Goal: Contribute content

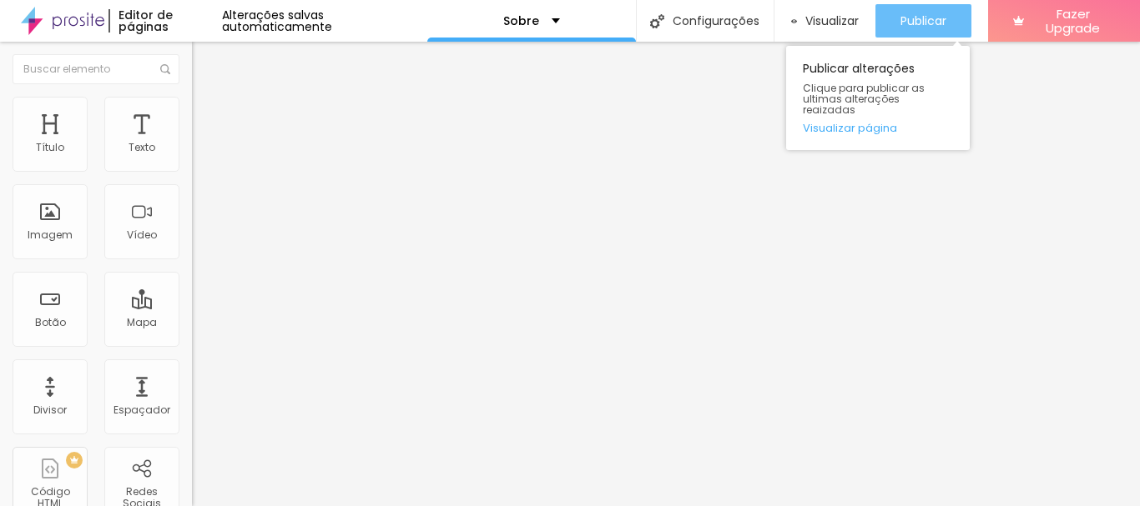
click at [904, 8] on div "Publicar" at bounding box center [923, 20] width 46 height 33
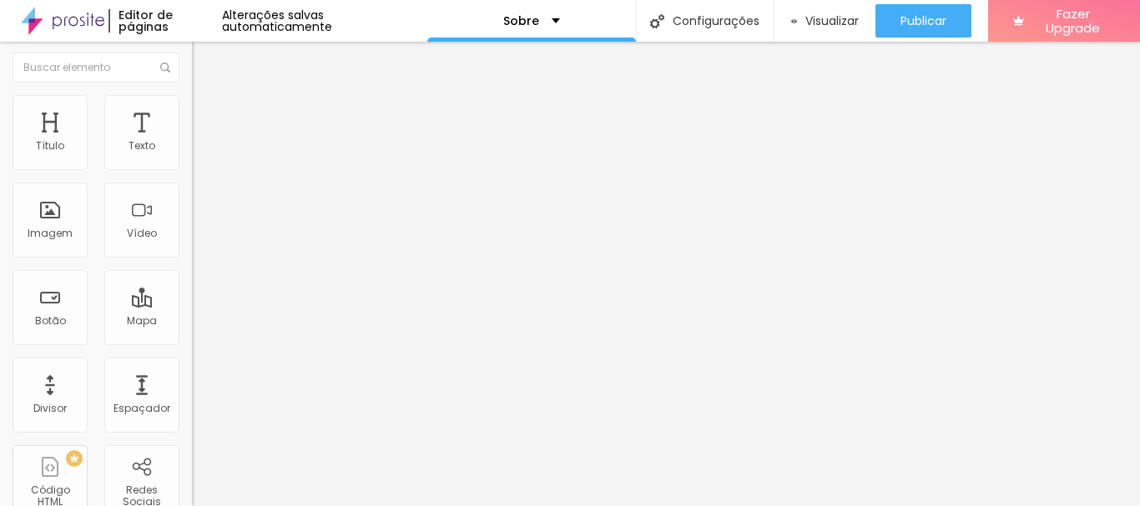
scroll to position [10, 0]
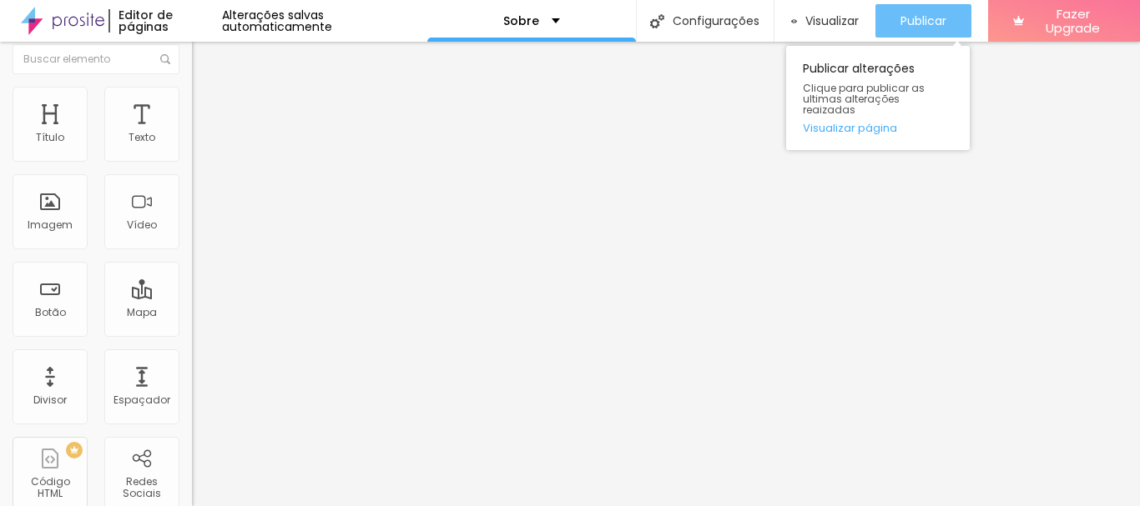
click at [905, 18] on span "Publicar" at bounding box center [923, 20] width 46 height 13
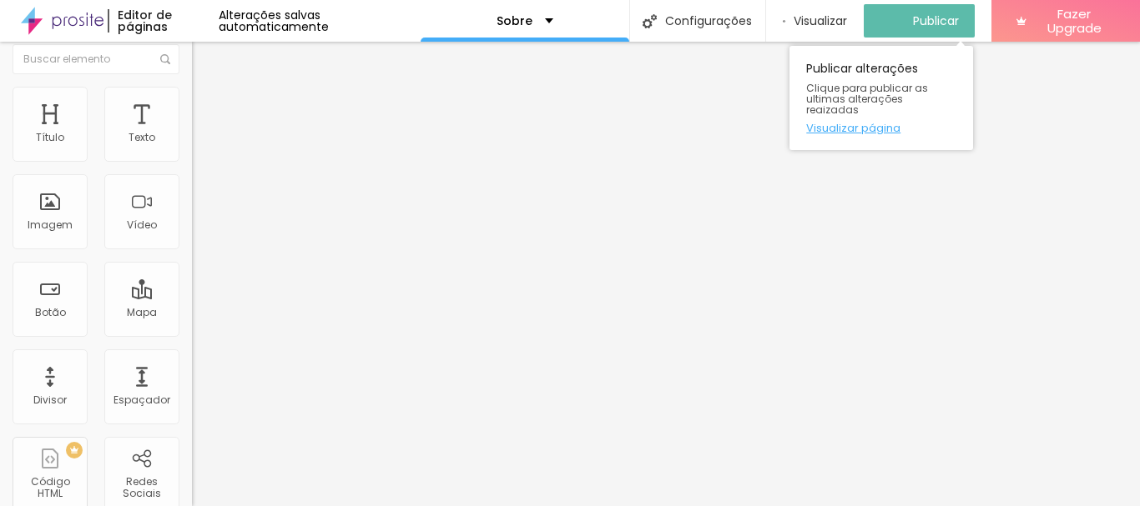
click at [856, 123] on link "Visualizar página" at bounding box center [881, 128] width 150 height 11
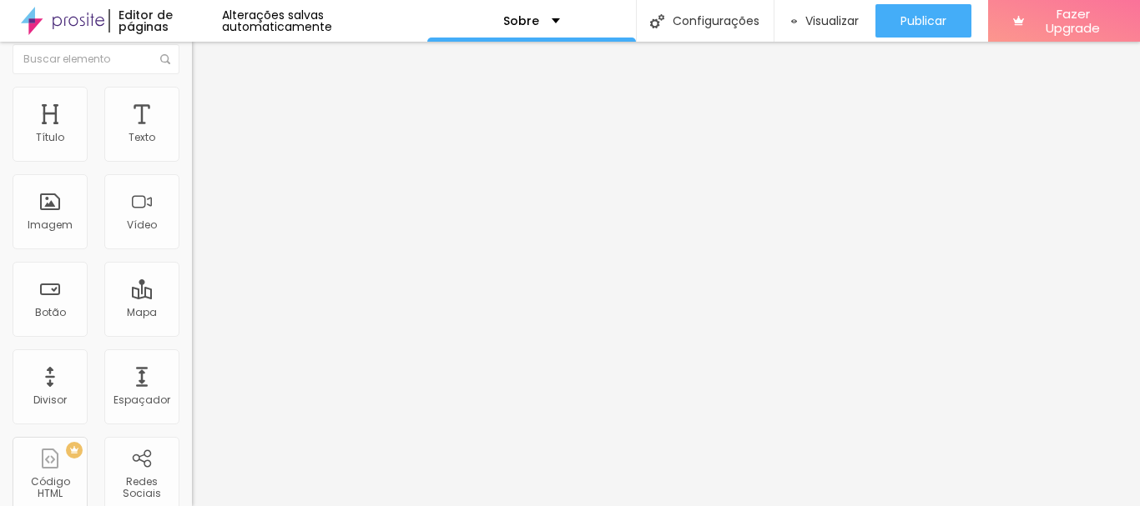
scroll to position [0, 0]
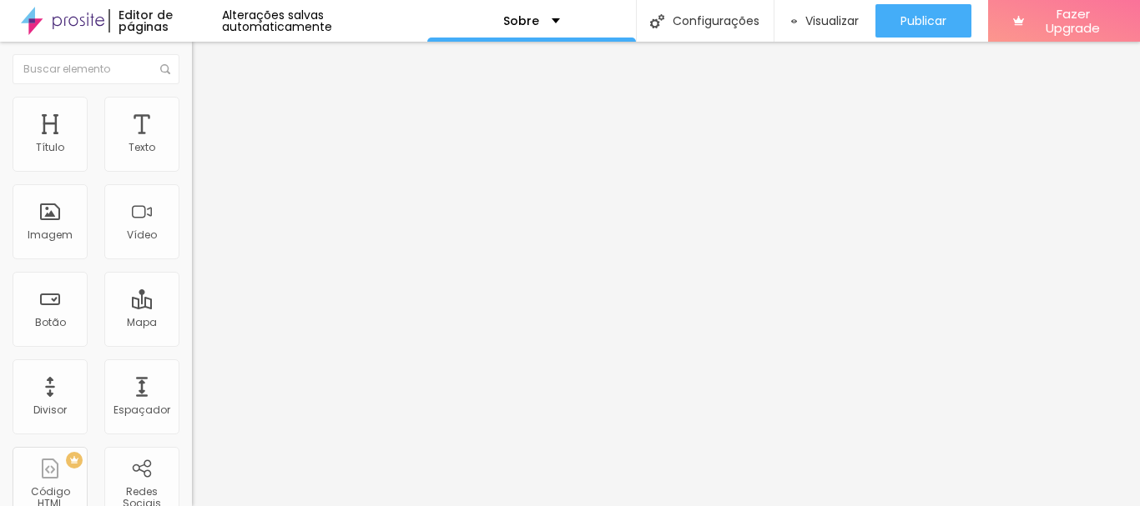
click at [192, 68] on button "Editar Imagem" at bounding box center [288, 61] width 192 height 38
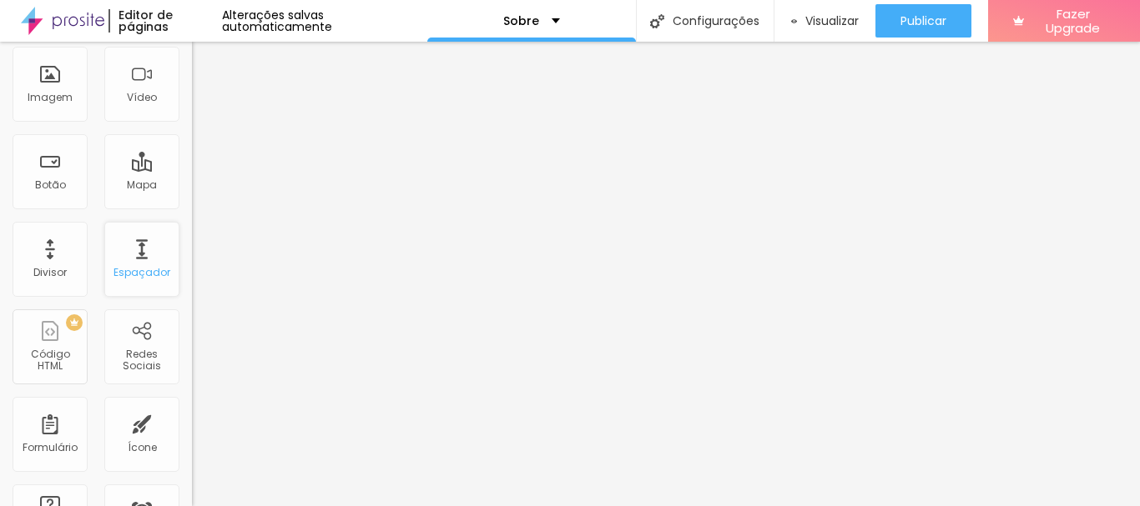
scroll to position [167, 0]
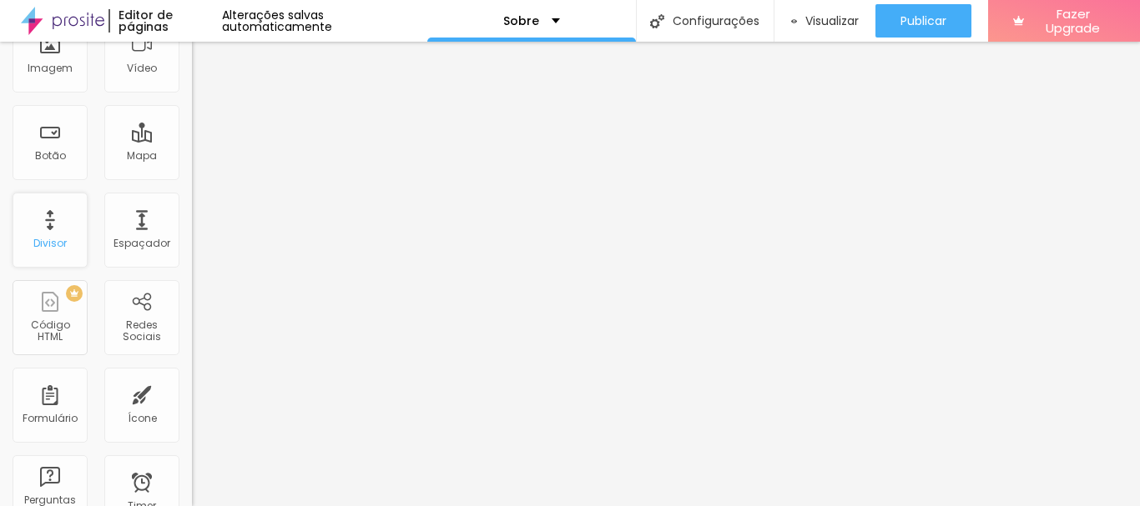
click at [39, 230] on div "Divisor" at bounding box center [50, 230] width 75 height 75
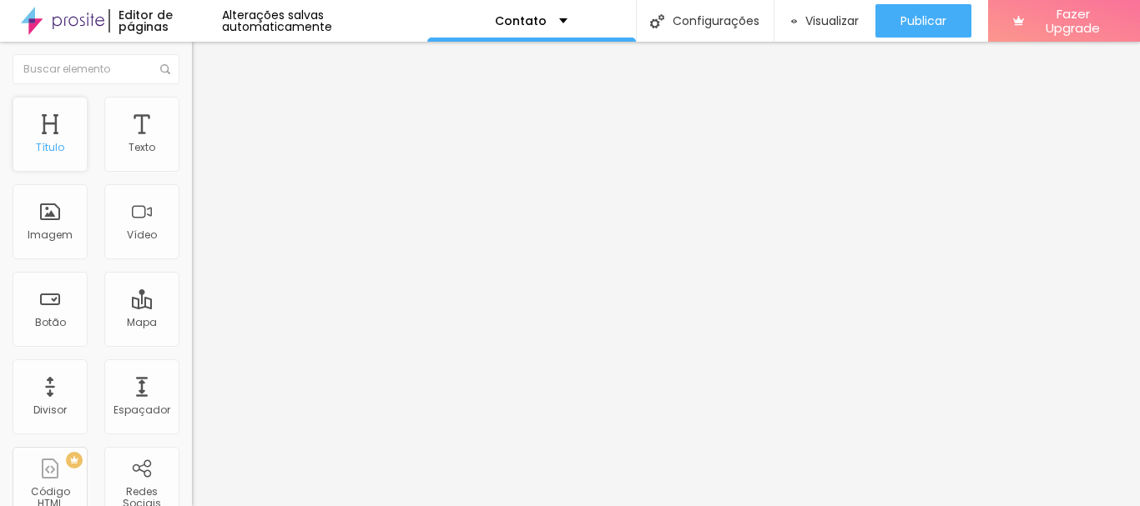
click at [55, 138] on div "Título" at bounding box center [50, 134] width 75 height 75
click at [127, 231] on div "Vídeo" at bounding box center [142, 235] width 30 height 12
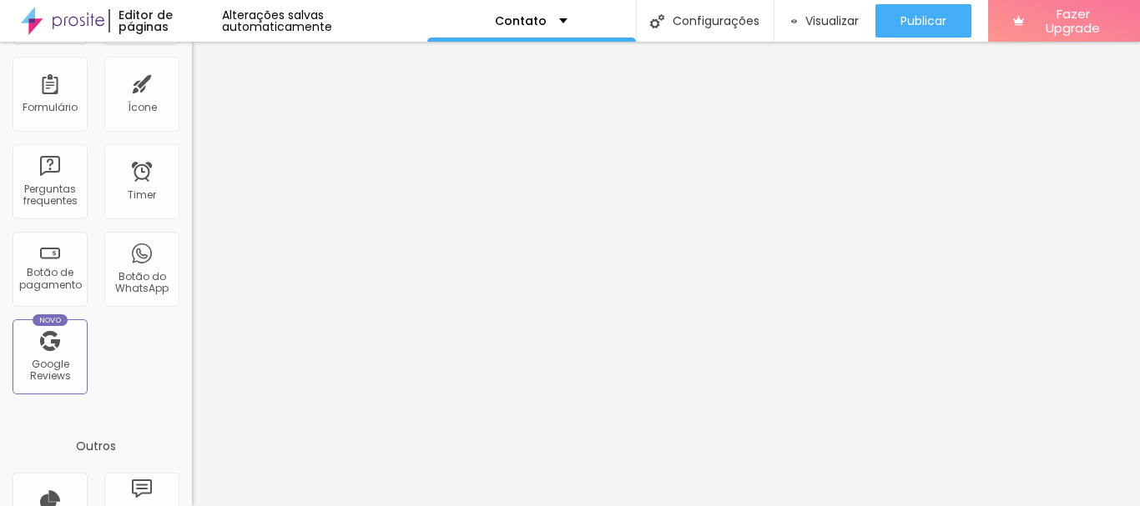
scroll to position [501, 0]
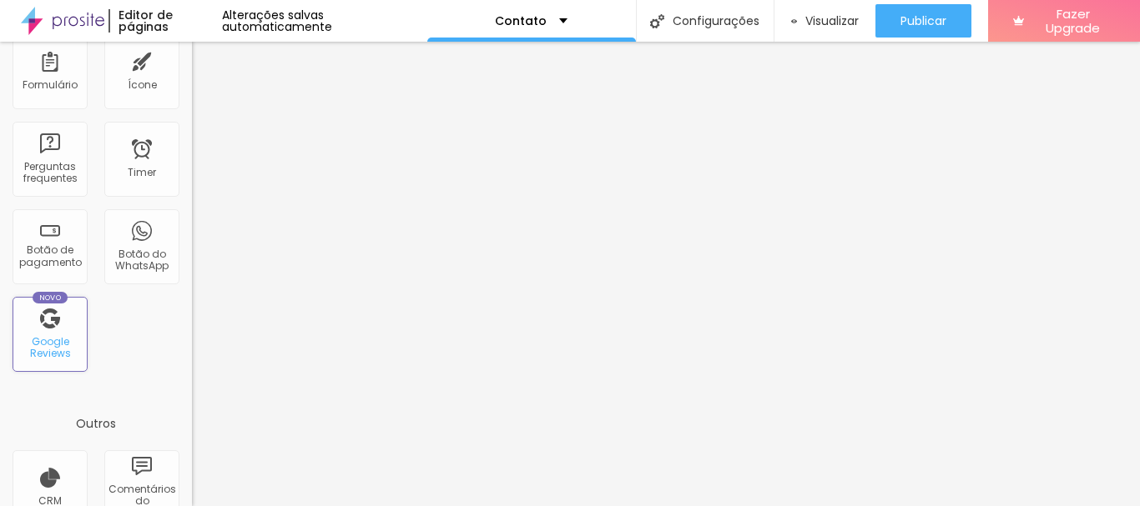
click at [48, 325] on div "Novo Google Reviews" at bounding box center [50, 334] width 75 height 75
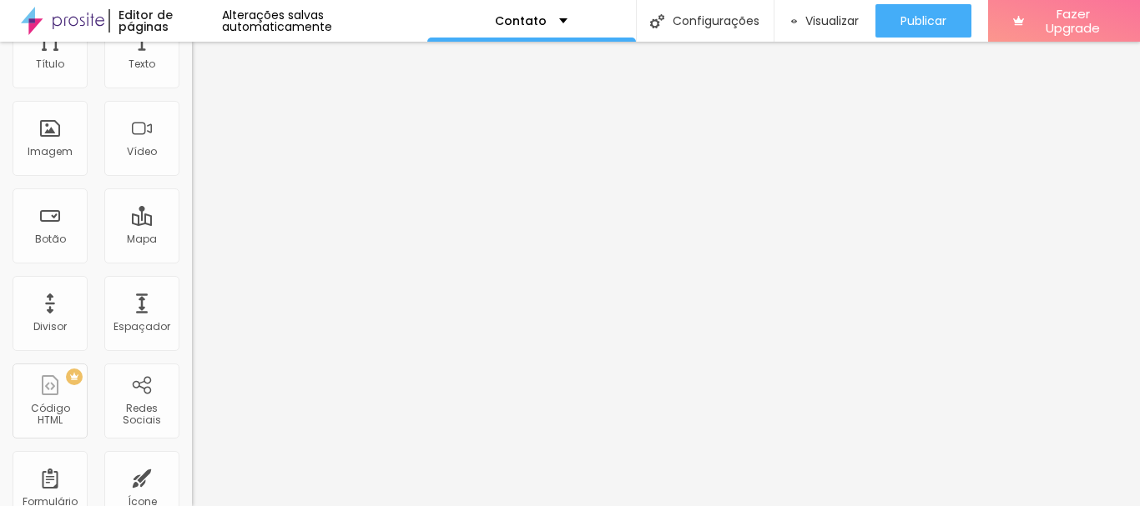
scroll to position [0, 0]
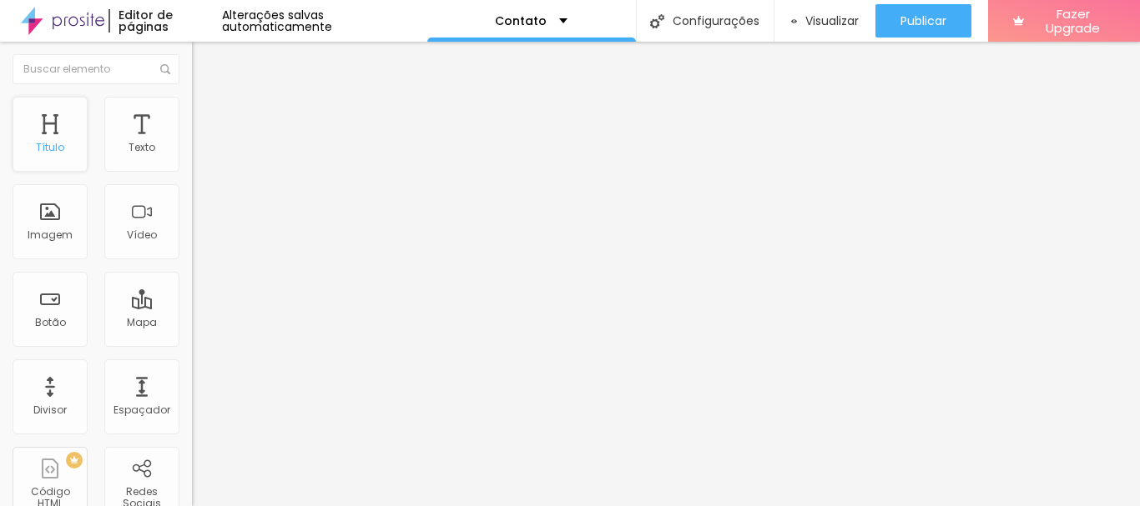
click at [43, 148] on div "Título" at bounding box center [50, 148] width 28 height 12
click at [49, 134] on div "Título" at bounding box center [50, 134] width 75 height 75
click at [48, 133] on div "Título" at bounding box center [50, 134] width 75 height 75
click at [138, 122] on div "Texto" at bounding box center [141, 134] width 75 height 75
click at [555, 18] on div "Contato" at bounding box center [531, 21] width 73 height 12
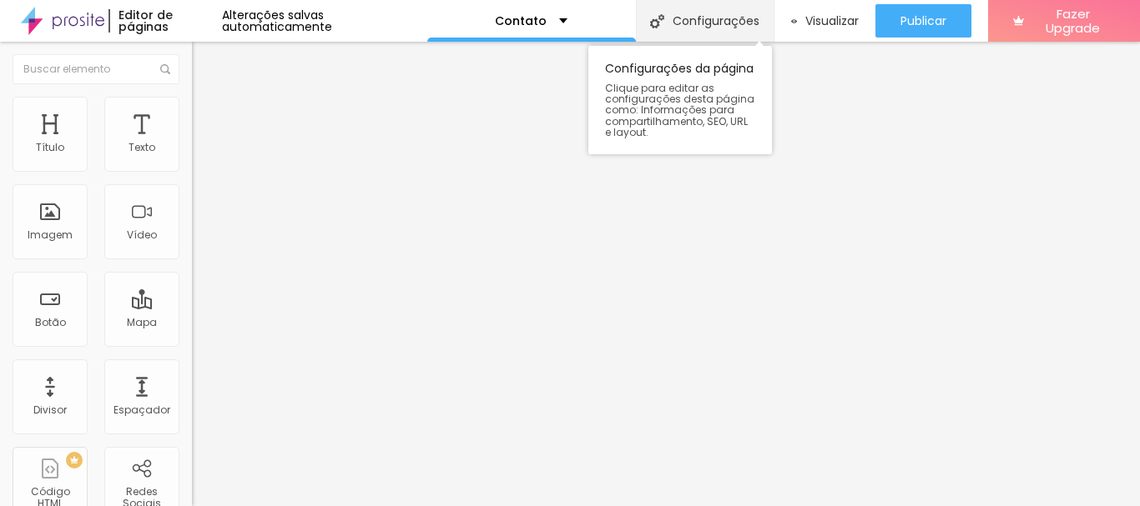
click at [727, 22] on div "Configurações" at bounding box center [705, 21] width 138 height 42
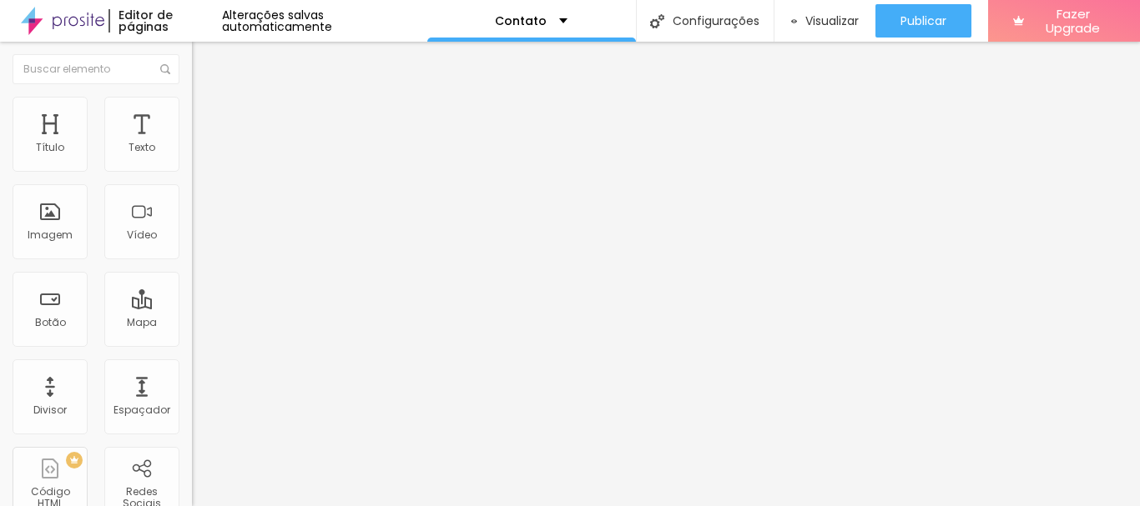
drag, startPoint x: 767, startPoint y: 200, endPoint x: 684, endPoint y: 203, distance: 82.6
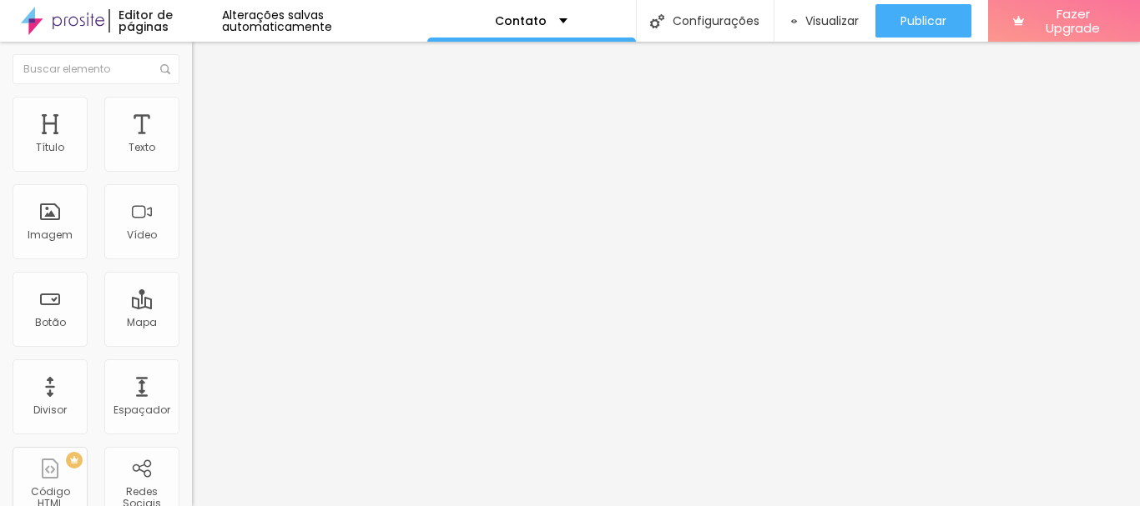
drag, startPoint x: 773, startPoint y: 199, endPoint x: 567, endPoint y: 202, distance: 206.1
drag, startPoint x: 737, startPoint y: 328, endPoint x: 530, endPoint y: 327, distance: 207.7
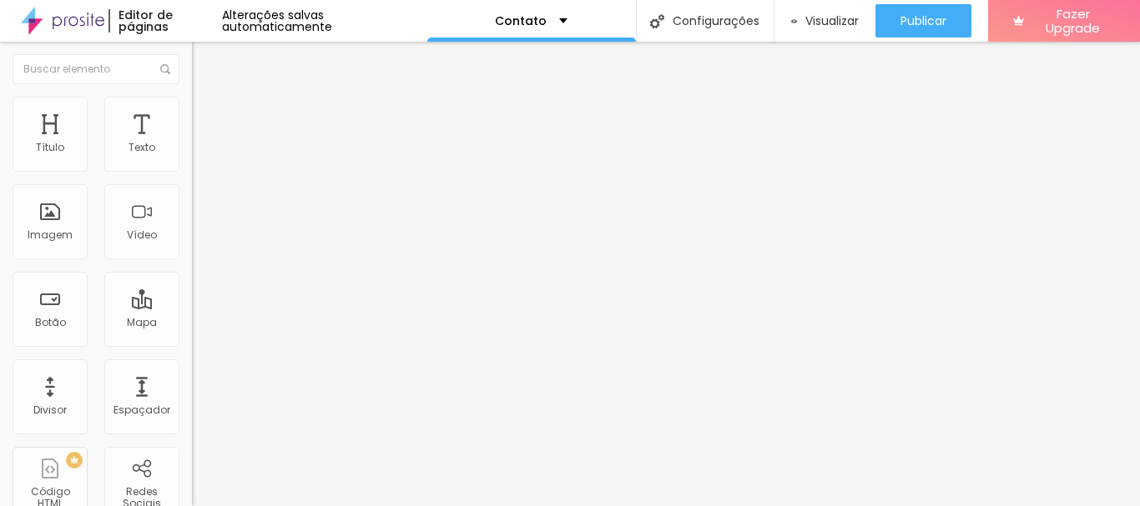
drag, startPoint x: 592, startPoint y: 333, endPoint x: 528, endPoint y: 342, distance: 64.9
type input "Entre em contato - FerLima"
drag, startPoint x: 655, startPoint y: 405, endPoint x: 540, endPoint y: 408, distance: 115.1
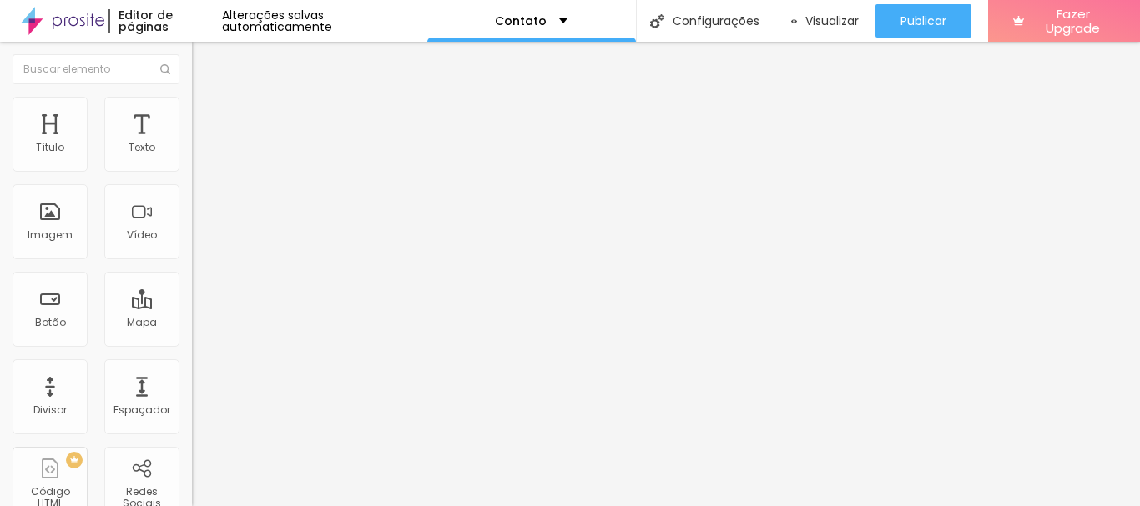
paste textarea "FerLima"
drag, startPoint x: 551, startPoint y: 408, endPoint x: 498, endPoint y: 345, distance: 82.2
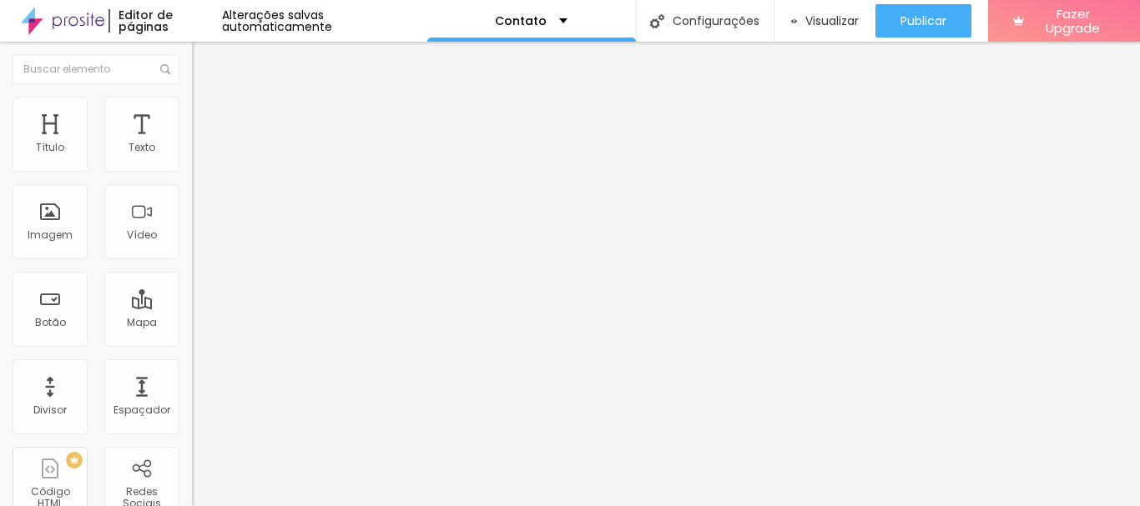
type textarea "Contato de Vanessa - FerLima"
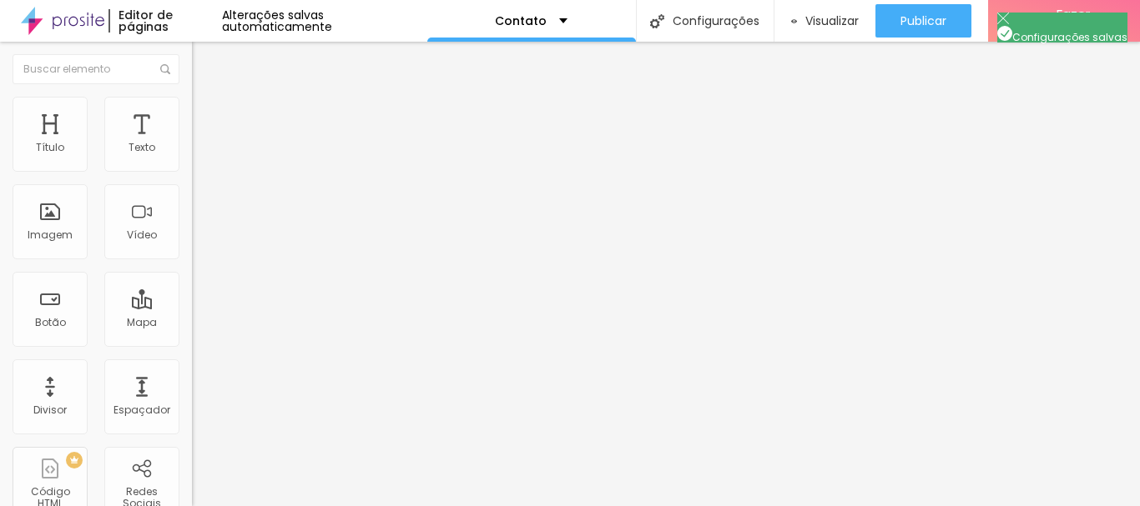
scroll to position [99, 0]
drag, startPoint x: 697, startPoint y: 320, endPoint x: 532, endPoint y: 320, distance: 165.2
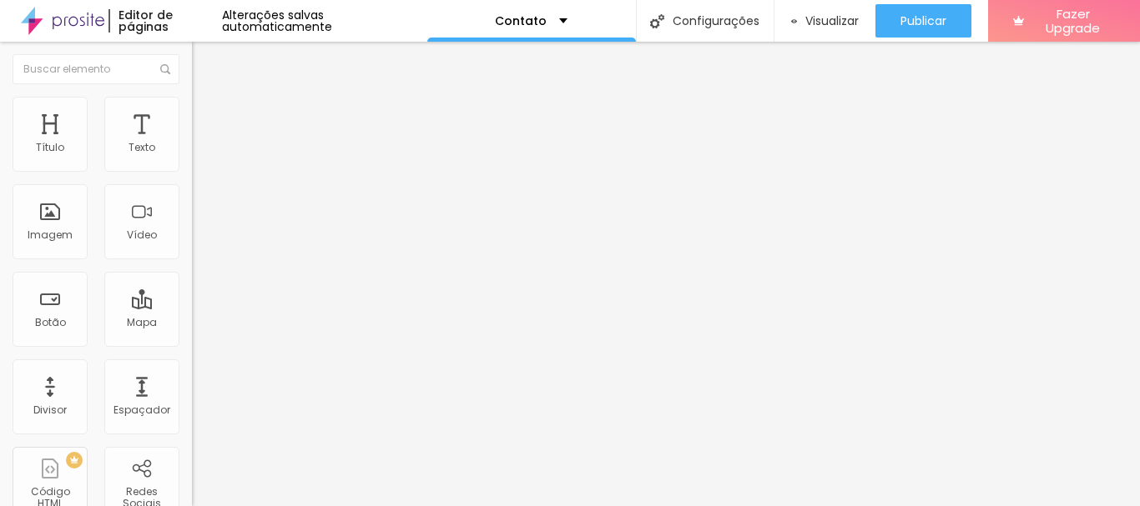
type input "Entre em contato - FerLima"
drag, startPoint x: 683, startPoint y: 392, endPoint x: 537, endPoint y: 383, distance: 146.3
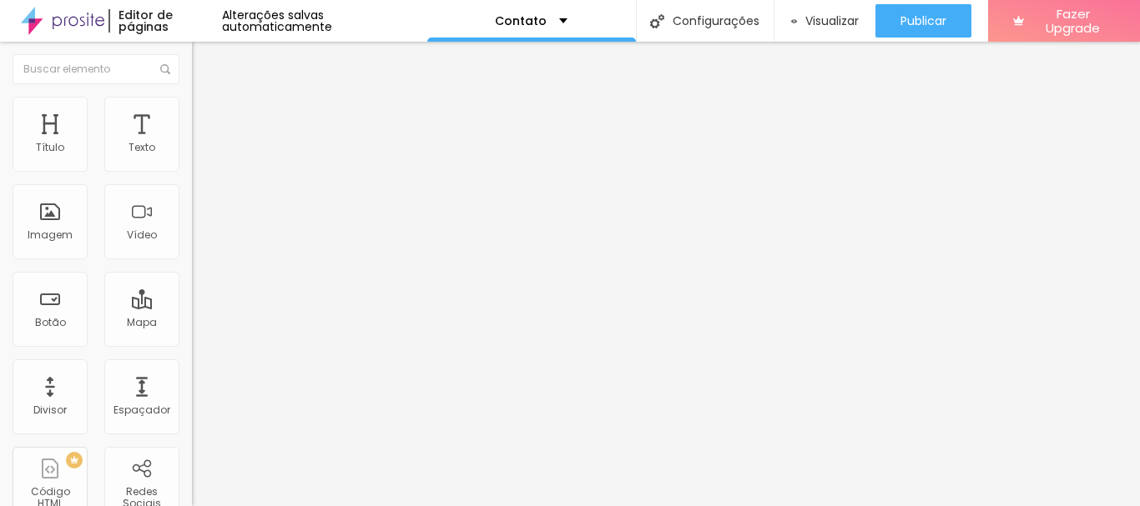
type textarea "Contato de Vanessa Ferlima"
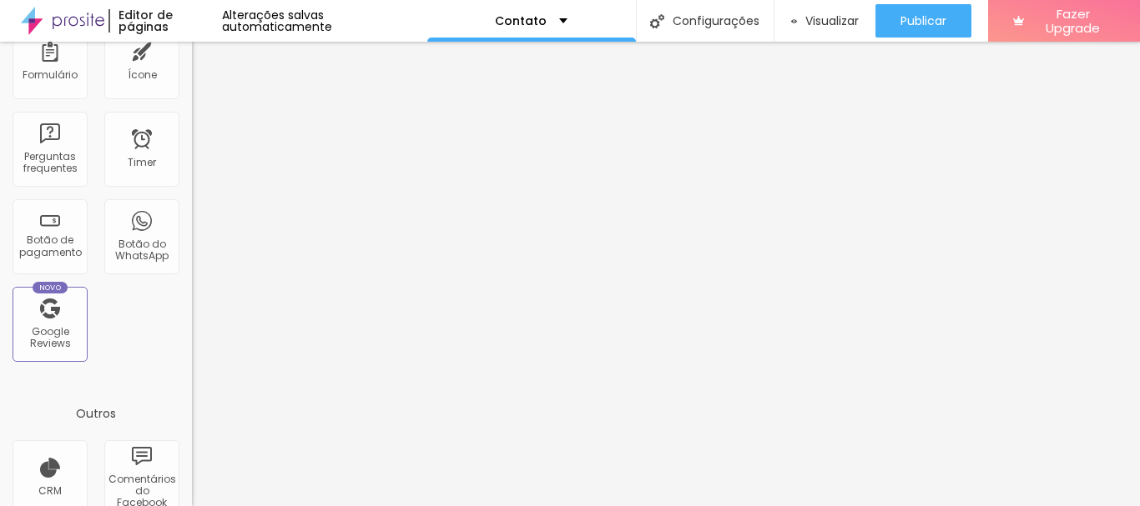
scroll to position [620, 0]
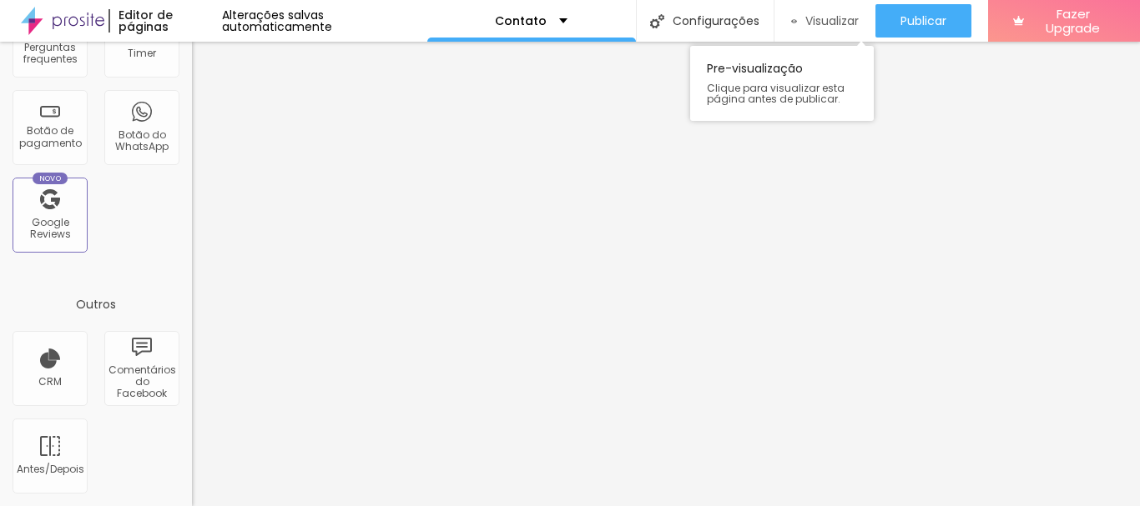
click at [814, 16] on span "Visualizar" at bounding box center [831, 20] width 53 height 13
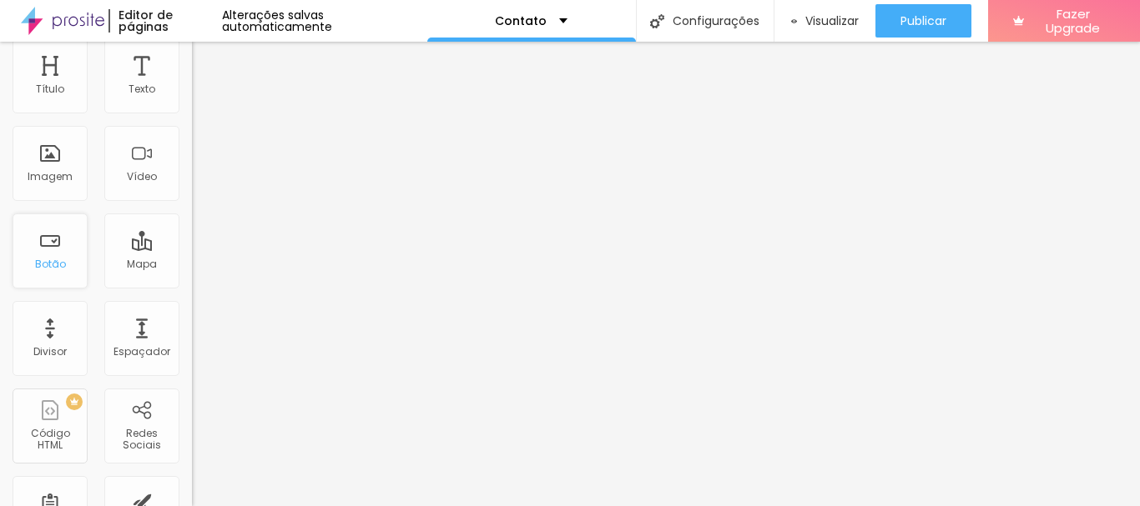
scroll to position [0, 0]
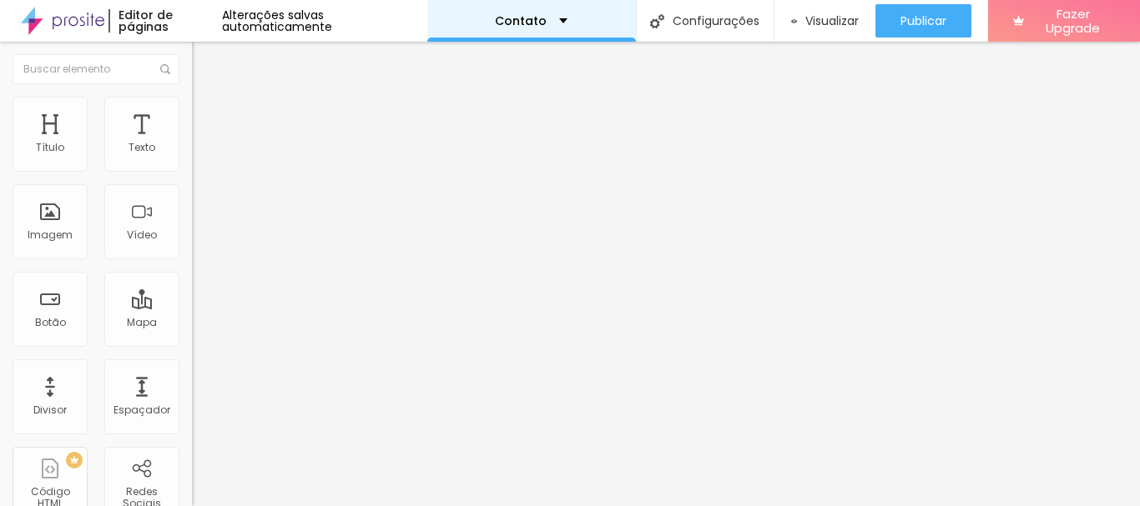
click at [525, 20] on p "Contato" at bounding box center [521, 21] width 52 height 12
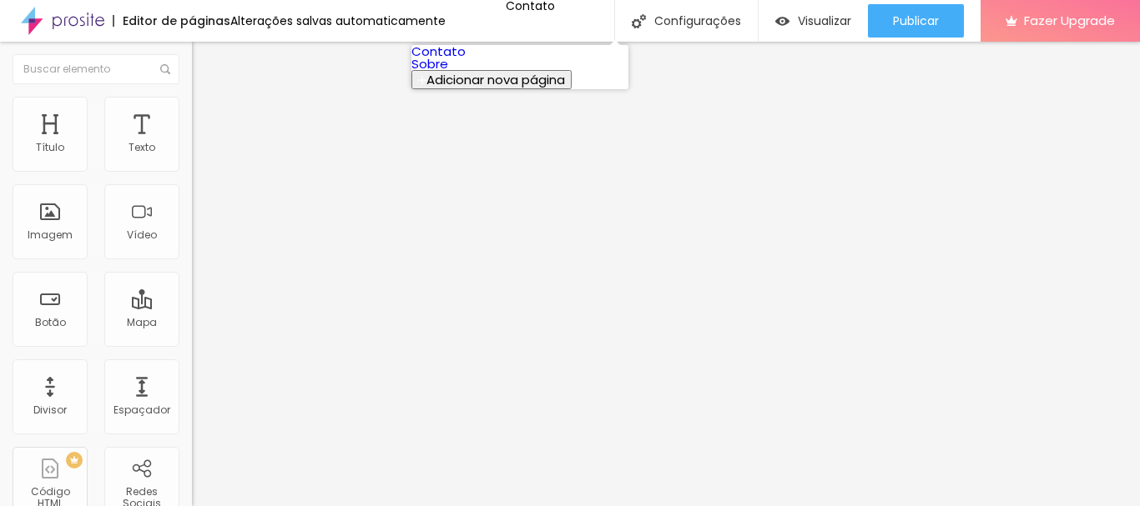
click at [448, 73] on link "Sobre" at bounding box center [429, 64] width 37 height 18
